Goal: Task Accomplishment & Management: Use online tool/utility

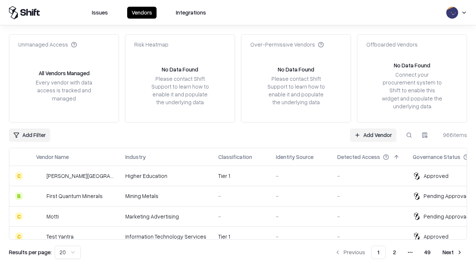
click at [373, 135] on link "Add Vendor" at bounding box center [373, 134] width 47 height 13
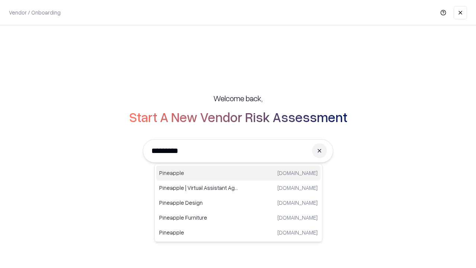
click at [239, 173] on div "Pineapple [DOMAIN_NAME]" at bounding box center [238, 173] width 165 height 15
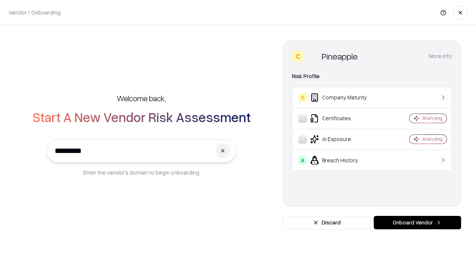
type input "*********"
click at [418, 223] on button "Onboard Vendor" at bounding box center [417, 222] width 87 height 13
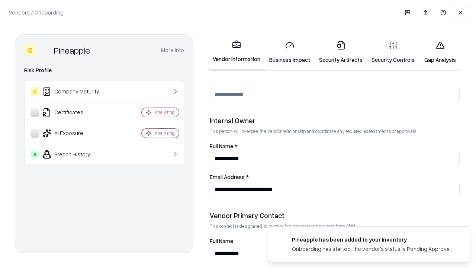
scroll to position [386, 0]
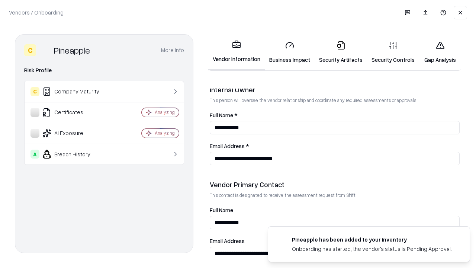
click at [290, 52] on link "Business Impact" at bounding box center [290, 52] width 50 height 35
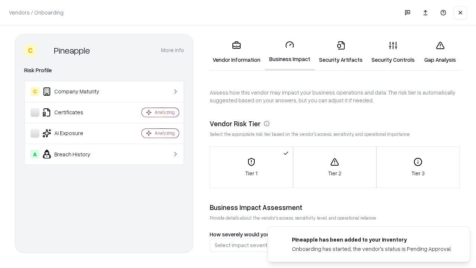
click at [341, 52] on link "Security Artifacts" at bounding box center [341, 52] width 52 height 35
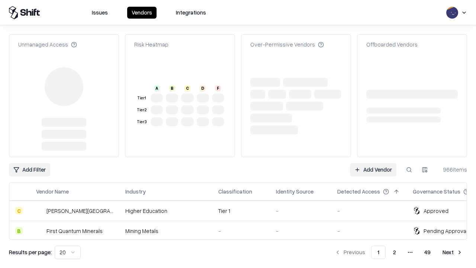
click at [373, 163] on link "Add Vendor" at bounding box center [373, 169] width 47 height 13
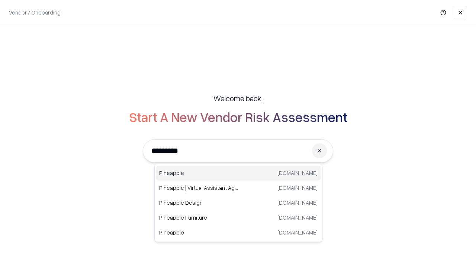
click at [239, 173] on div "Pineapple [DOMAIN_NAME]" at bounding box center [238, 173] width 165 height 15
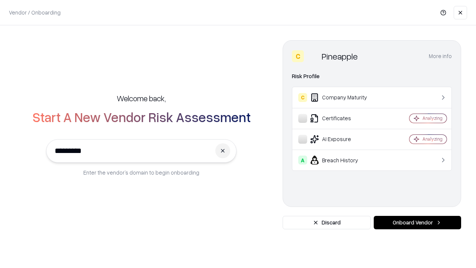
type input "*********"
click at [418, 223] on button "Onboard Vendor" at bounding box center [417, 222] width 87 height 13
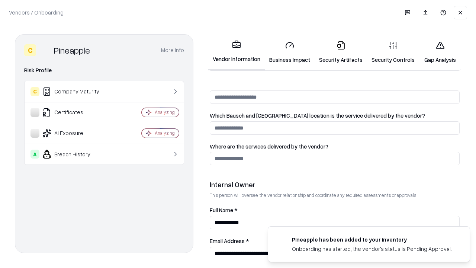
scroll to position [386, 0]
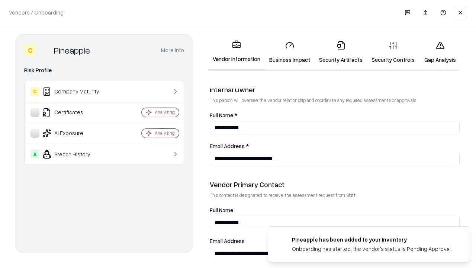
click at [440, 52] on link "Gap Analysis" at bounding box center [440, 52] width 42 height 35
